Goal: Task Accomplishment & Management: Use online tool/utility

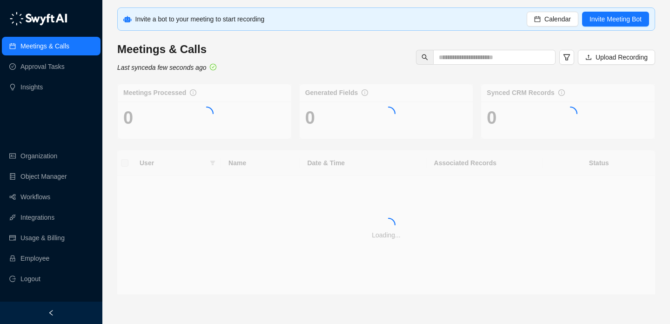
click at [522, 20] on div "Invite a bot to your meeting to start recording" at bounding box center [331, 19] width 392 height 10
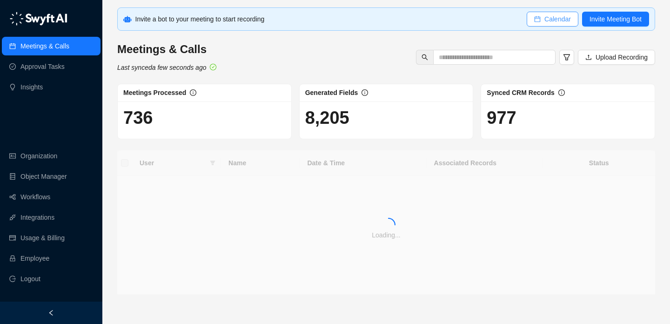
click at [531, 20] on button "Calendar" at bounding box center [553, 19] width 52 height 15
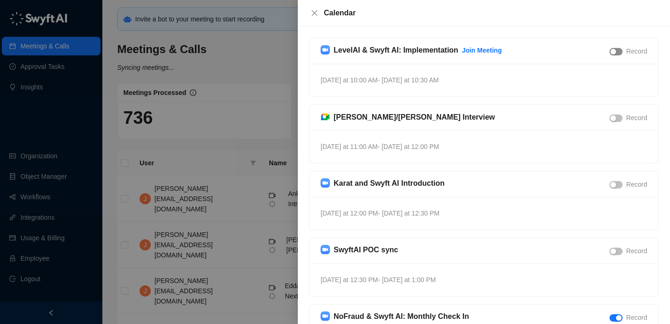
click at [618, 51] on span "button" at bounding box center [615, 51] width 13 height 7
click at [620, 187] on span "button" at bounding box center [615, 184] width 13 height 7
click at [612, 251] on div "button" at bounding box center [613, 251] width 6 height 6
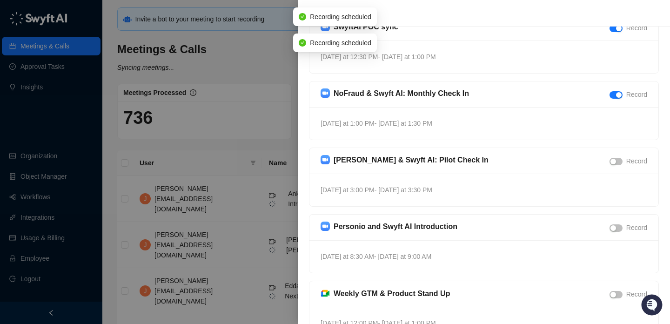
scroll to position [229, 0]
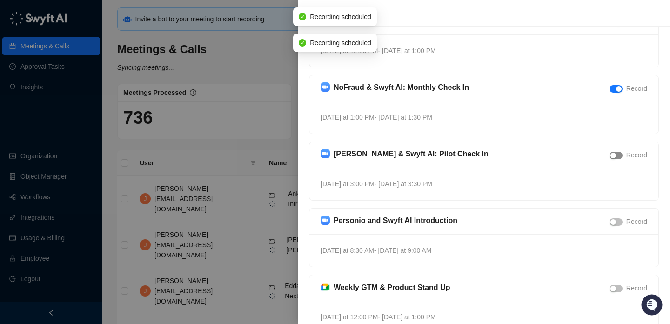
click at [617, 154] on span "button" at bounding box center [615, 155] width 13 height 7
click at [612, 221] on div "button" at bounding box center [613, 222] width 6 height 6
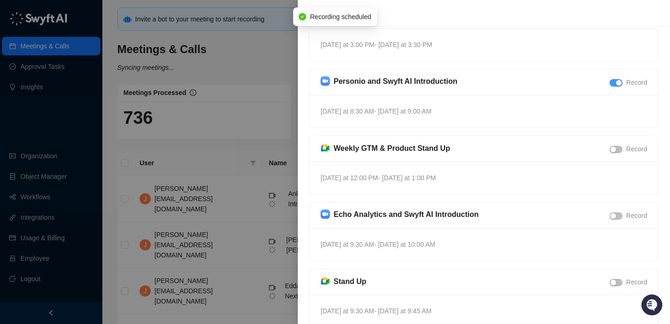
scroll to position [396, 0]
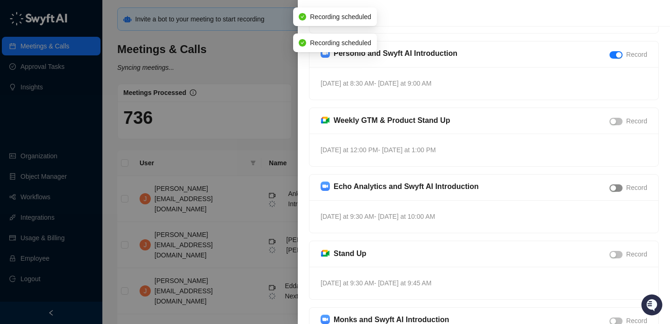
click at [616, 187] on span "button" at bounding box center [615, 187] width 13 height 7
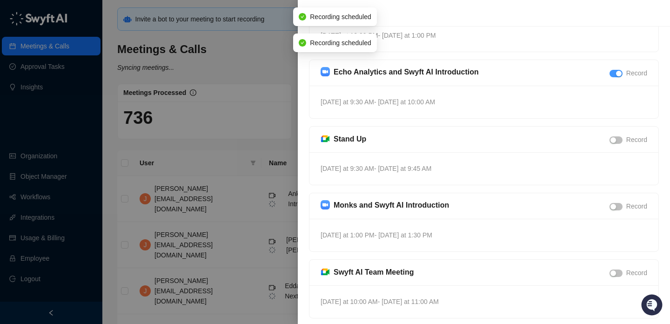
scroll to position [511, 0]
click at [615, 208] on span "button" at bounding box center [615, 205] width 13 height 7
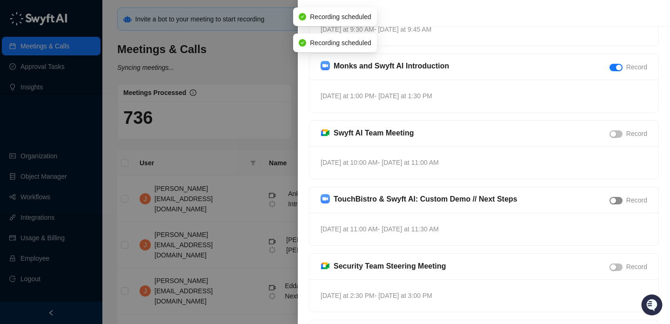
click at [615, 203] on div "button" at bounding box center [613, 201] width 6 height 6
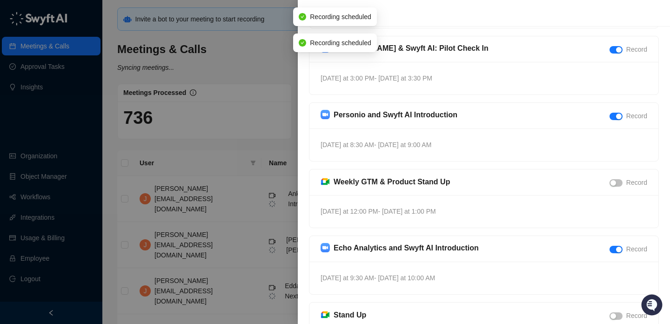
scroll to position [0, 0]
